Goal: Information Seeking & Learning: Learn about a topic

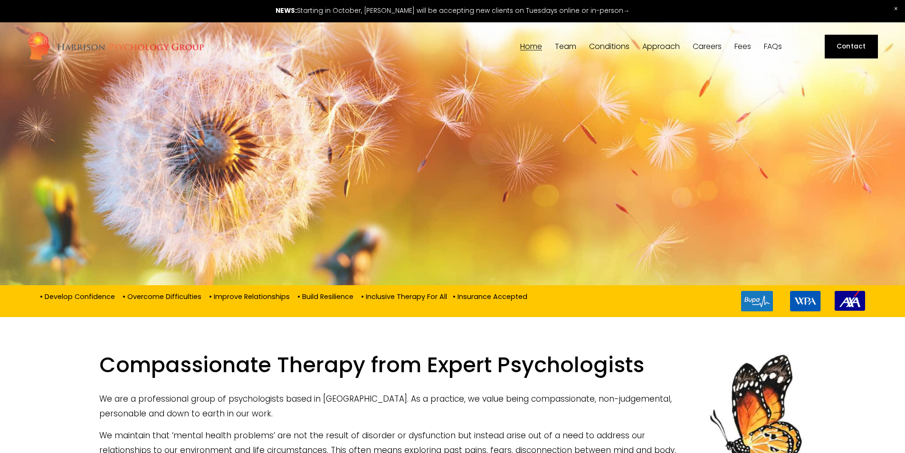
click at [563, 50] on span "Team" at bounding box center [565, 47] width 21 height 8
click at [0, 0] on span "Our Team" at bounding box center [0, 0] width 0 height 0
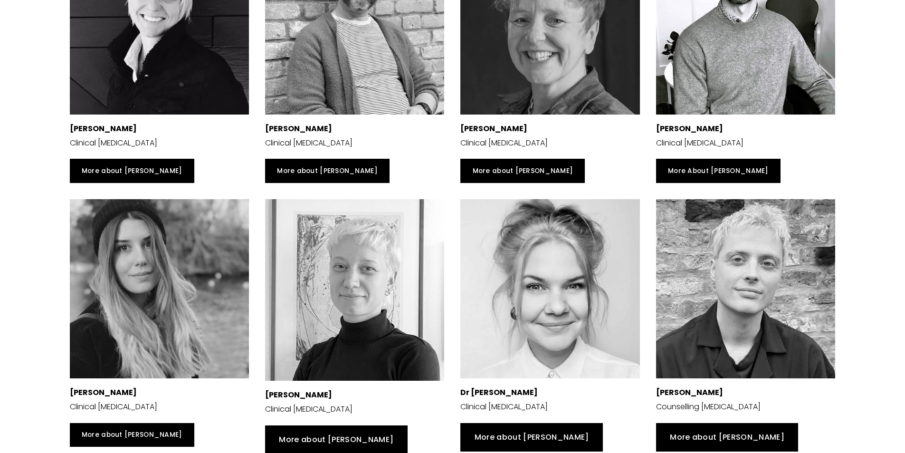
scroll to position [380, 0]
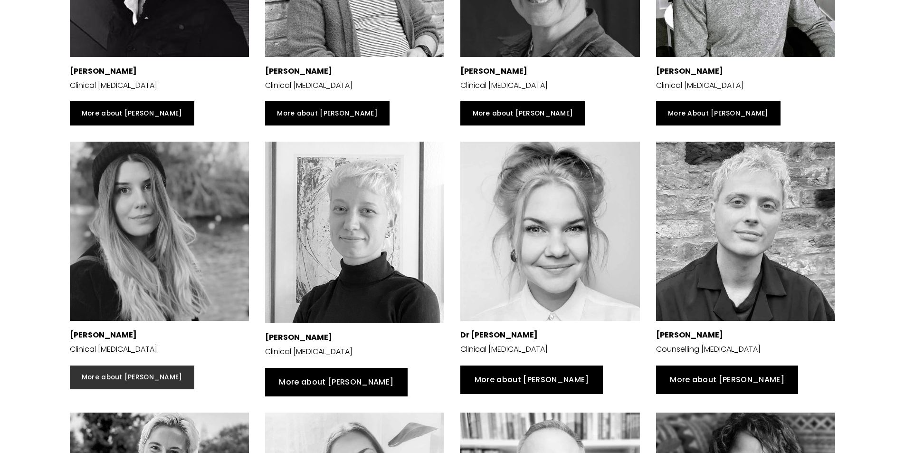
click at [124, 389] on link "More about [PERSON_NAME]" at bounding box center [132, 377] width 124 height 24
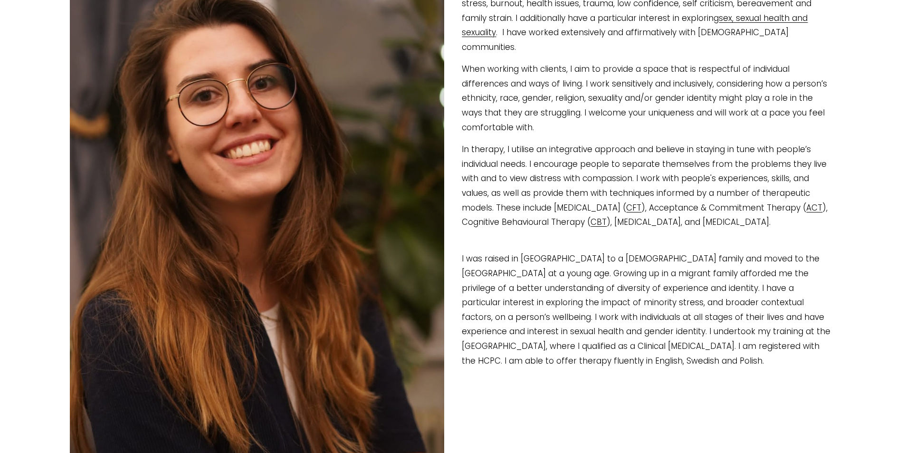
scroll to position [238, 0]
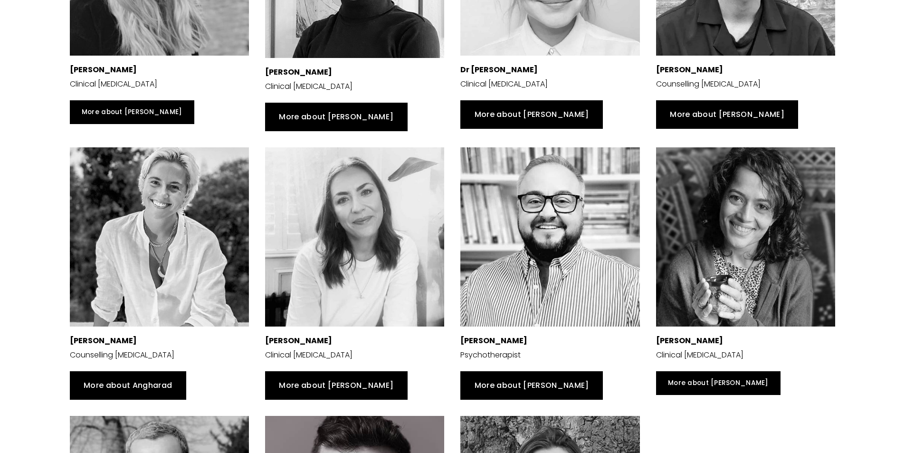
scroll to position [713, 0]
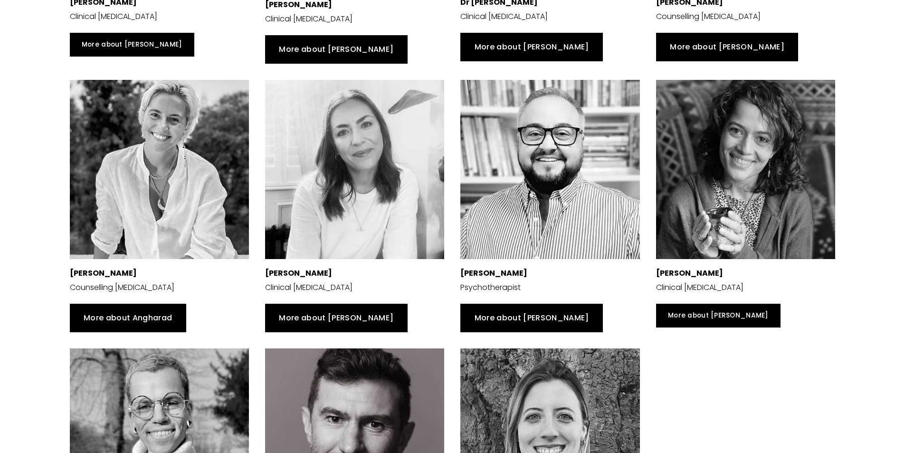
click at [149, 190] on div at bounding box center [159, 169] width 179 height 179
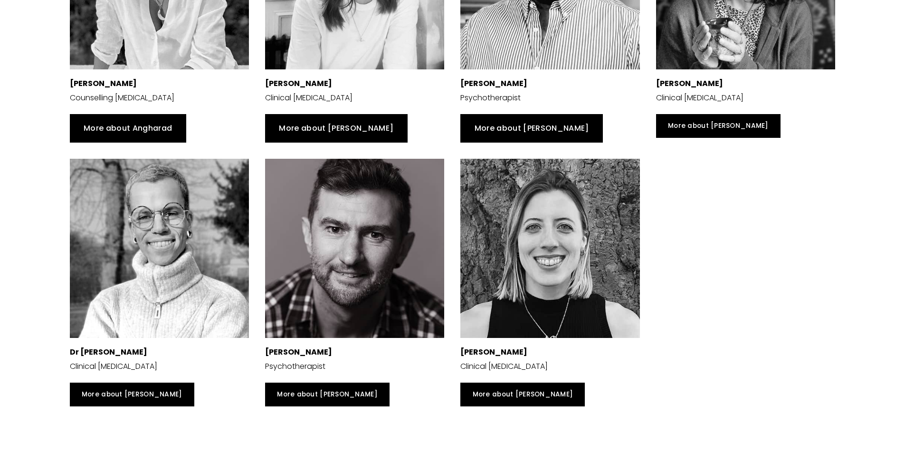
scroll to position [713, 0]
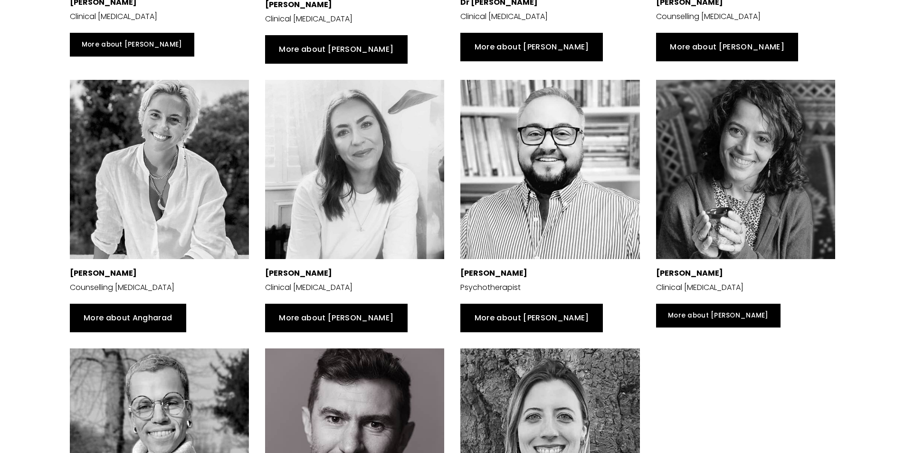
click at [340, 187] on div at bounding box center [354, 169] width 179 height 179
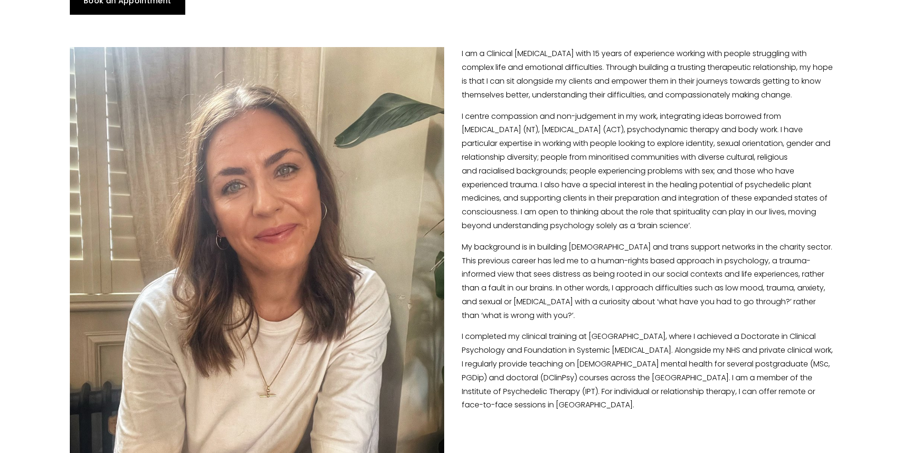
scroll to position [190, 0]
